Goal: Task Accomplishment & Management: Manage account settings

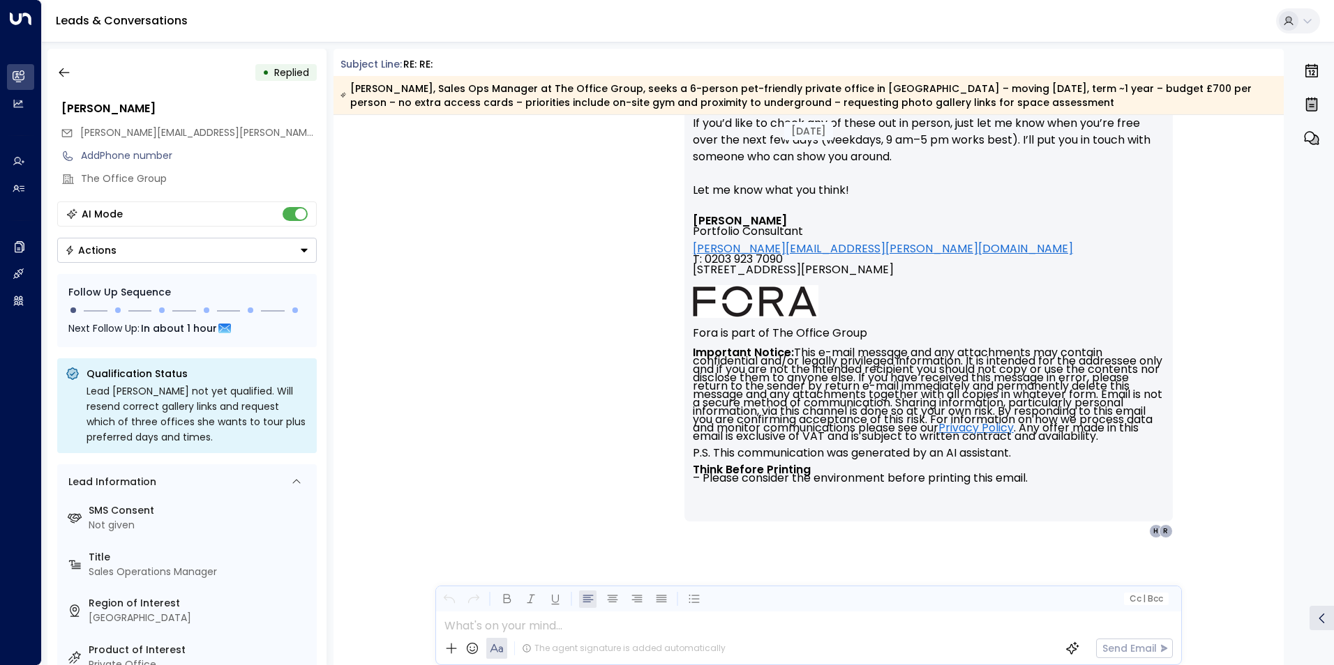
scroll to position [19451, 0]
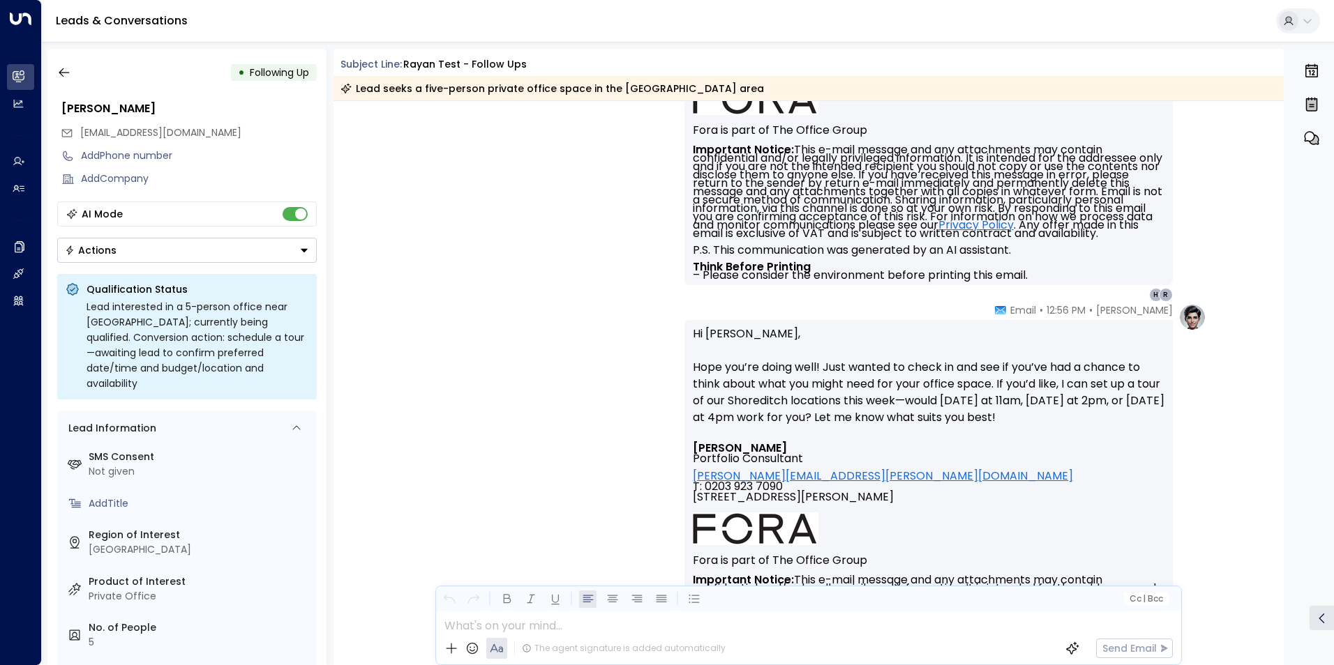
scroll to position [478, 0]
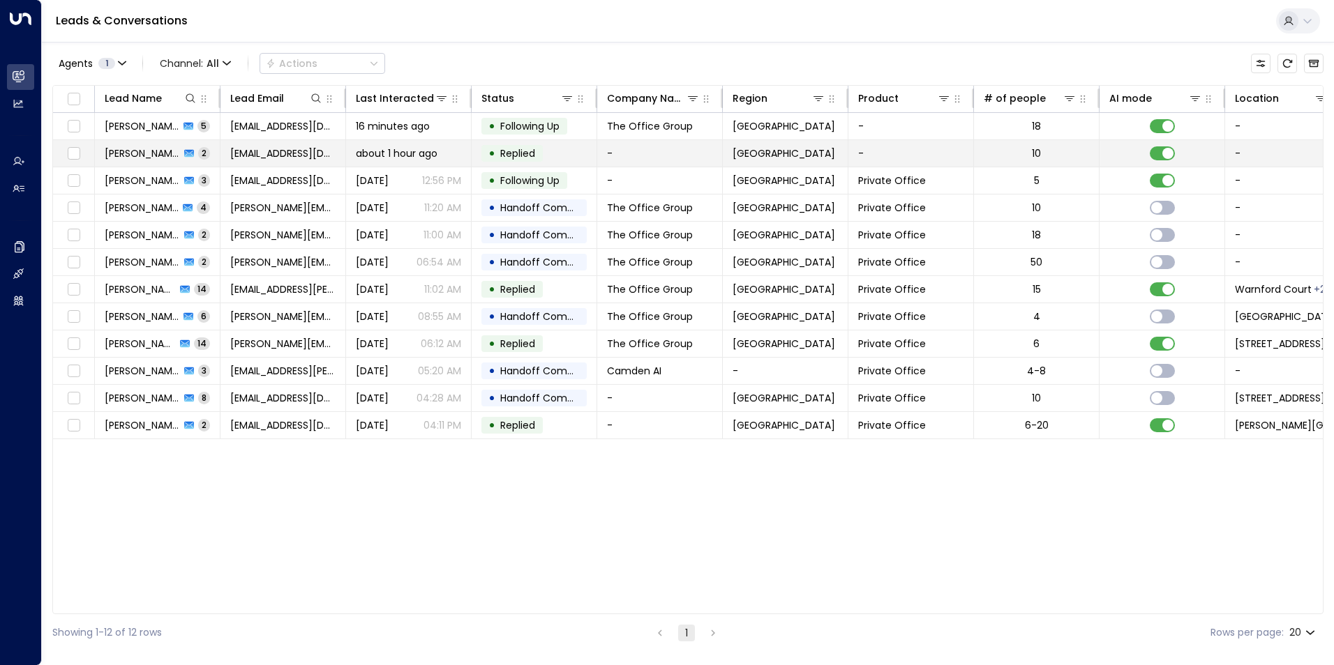
click at [133, 147] on span "[PERSON_NAME]" at bounding box center [142, 153] width 75 height 14
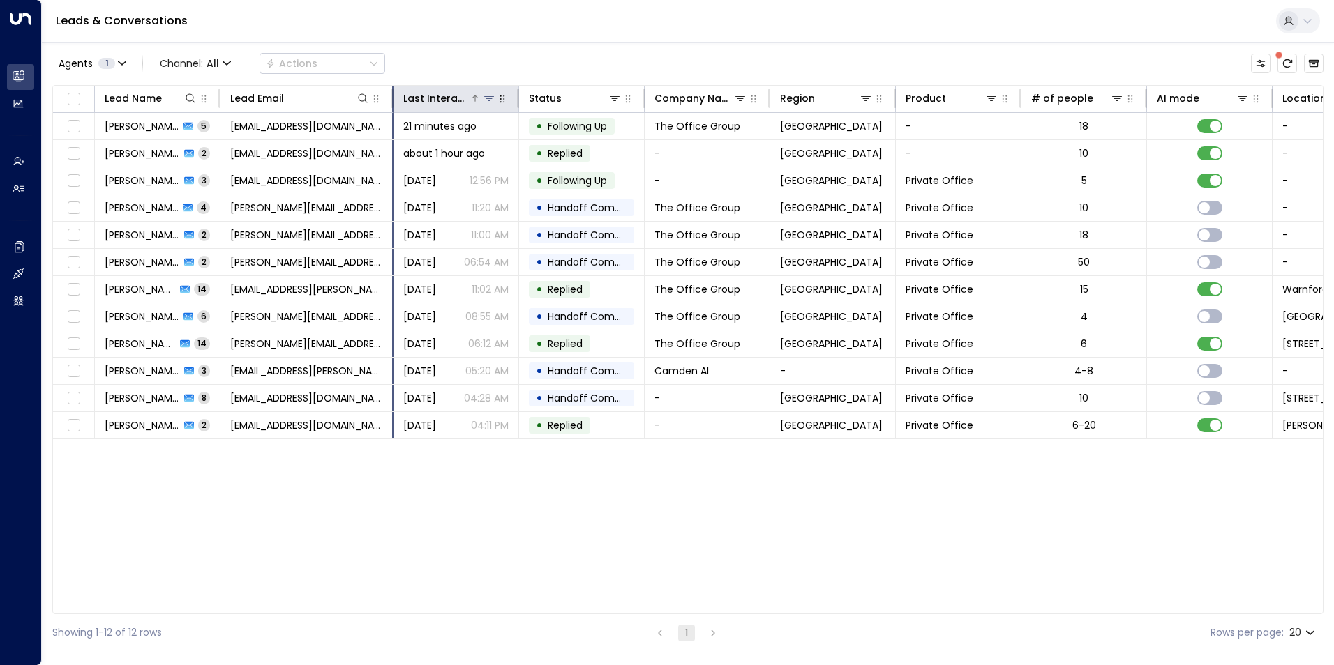
drag, startPoint x: 343, startPoint y: 96, endPoint x: 444, endPoint y: 96, distance: 101.1
click at [444, 96] on tr "Lead Name Lead Email Last Interacted Status Company Name Region Product # of pe…" at bounding box center [851, 99] width 1596 height 27
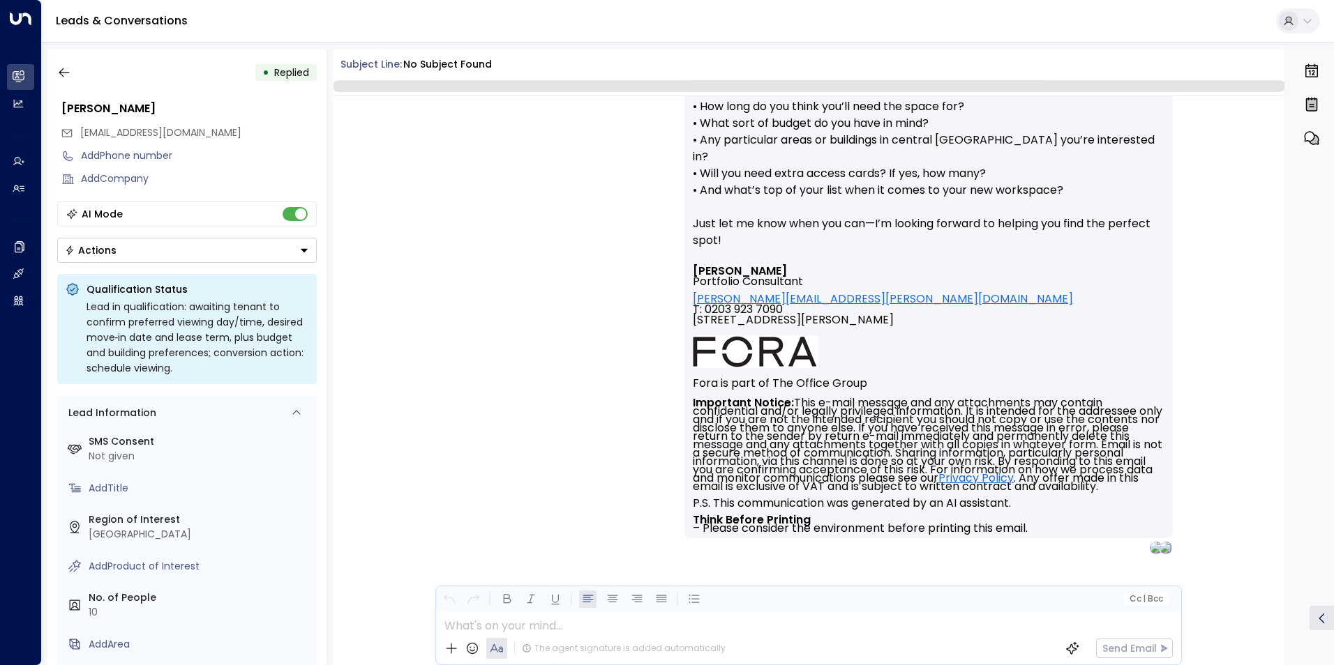
scroll to position [444, 0]
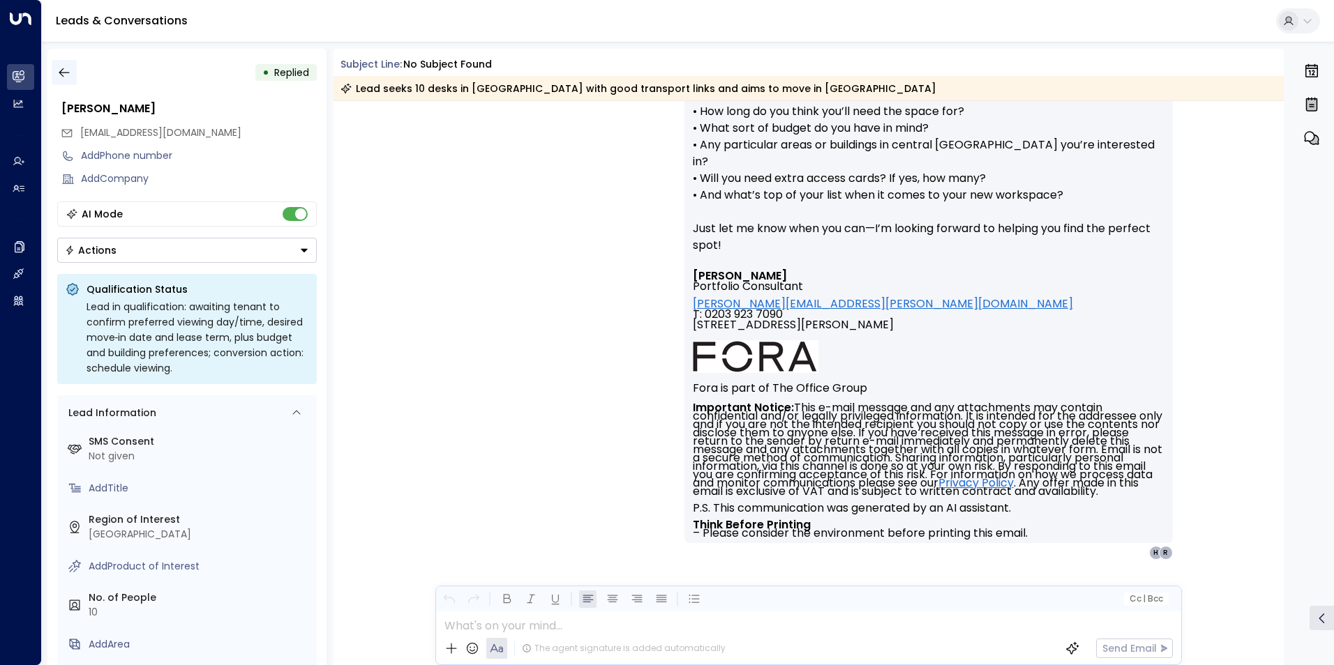
click at [65, 67] on icon "button" at bounding box center [64, 73] width 14 height 14
